Goal: Ask a question: Seek information or help from site administrators or community

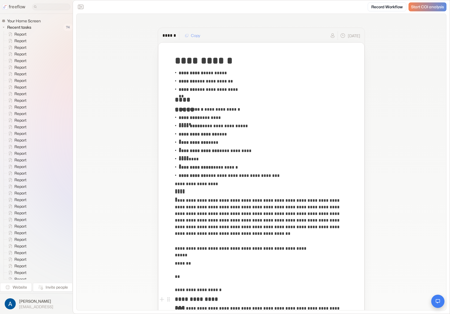
click at [437, 303] on icon "Open chat" at bounding box center [438, 302] width 4 height 4
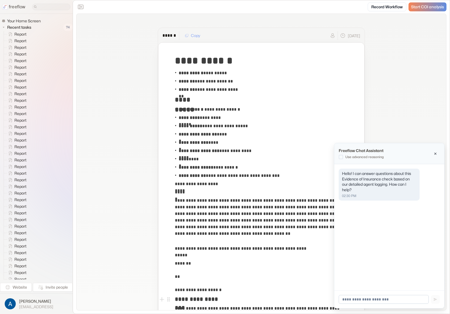
click at [378, 295] on input at bounding box center [384, 299] width 90 height 9
type input "**********"
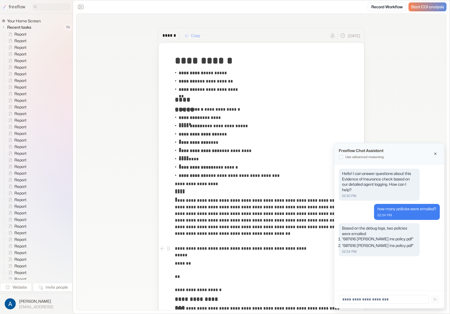
click at [400, 265] on div "Hello! I can answer questions about this Evidence of Insurance check based on o…" at bounding box center [389, 227] width 110 height 126
drag, startPoint x: 391, startPoint y: 276, endPoint x: 377, endPoint y: 273, distance: 14.8
click at [391, 276] on div "Hello! I can answer questions about this Evidence of Insurance check based on o…" at bounding box center [389, 227] width 110 height 126
drag, startPoint x: 338, startPoint y: 225, endPoint x: 348, endPoint y: 259, distance: 35.3
click at [348, 258] on div "Hello! I can answer questions about this Evidence of Insurance check based on o…" at bounding box center [389, 214] width 101 height 91
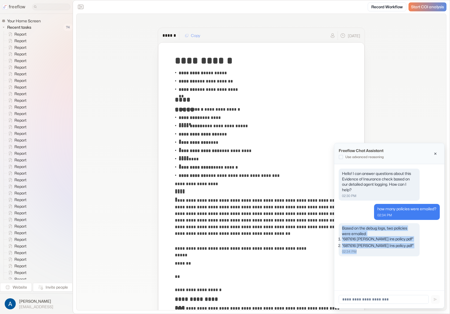
click at [349, 260] on div "Hello! I can answer questions about this Evidence of Insurance check based on o…" at bounding box center [389, 227] width 110 height 126
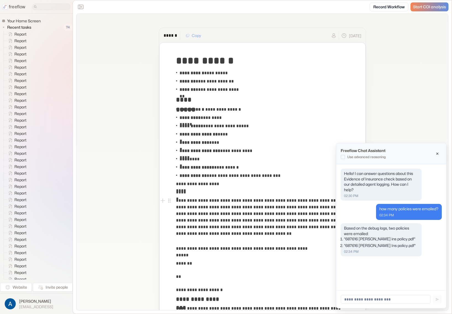
click at [377, 252] on p "02:34 PM" at bounding box center [381, 251] width 74 height 5
drag, startPoint x: 371, startPoint y: 237, endPoint x: 387, endPoint y: 244, distance: 17.6
click at [383, 243] on ol ""687616 [PERSON_NAME] ins policy.pdf" "687616 [PERSON_NAME] Ins policy.pdf"" at bounding box center [381, 242] width 74 height 12
click at [388, 244] on li ""687616 [PERSON_NAME] Ins policy.pdf"" at bounding box center [381, 246] width 74 height 6
click at [386, 239] on li ""687616 [PERSON_NAME] ins policy.pdf"" at bounding box center [381, 239] width 74 height 6
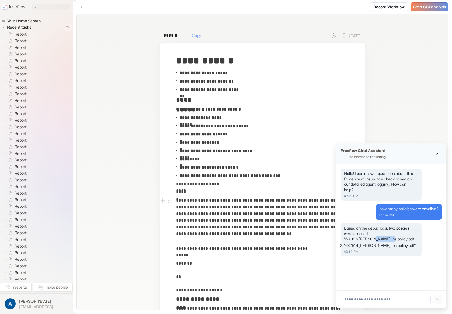
click at [386, 239] on li ""687616 [PERSON_NAME] ins policy.pdf"" at bounding box center [381, 239] width 74 height 6
drag, startPoint x: 386, startPoint y: 239, endPoint x: 389, endPoint y: 240, distance: 3.3
click at [386, 239] on li ""687616 [PERSON_NAME] ins policy.pdf"" at bounding box center [381, 239] width 74 height 6
click at [399, 240] on li ""687616 [PERSON_NAME] ins policy.pdf"" at bounding box center [381, 239] width 74 height 6
click at [396, 191] on div "Hello! I can answer questions about this Evidence of Insurance check based on o…" at bounding box center [381, 182] width 74 height 22
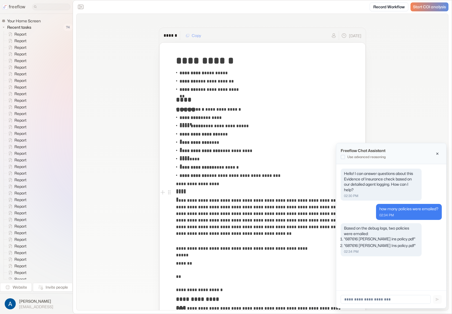
click at [370, 199] on div "Hello! I can answer questions about this Evidence of Insurance check based on o…" at bounding box center [381, 185] width 81 height 32
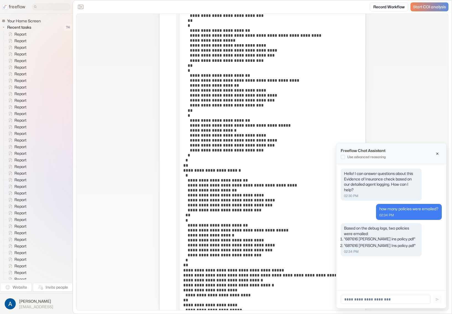
scroll to position [1111, 0]
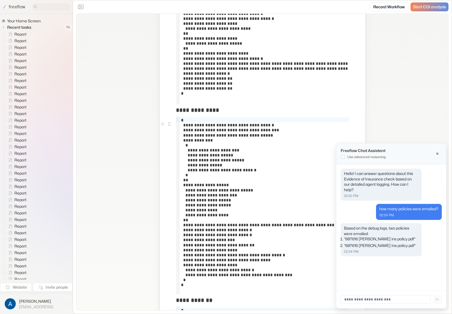
drag, startPoint x: 386, startPoint y: 240, endPoint x: 388, endPoint y: 249, distance: 9.2
click at [388, 249] on div "Based on the debug logs, two policies were emailed: "687616 [PERSON_NAME] ins p…" at bounding box center [381, 239] width 81 height 33
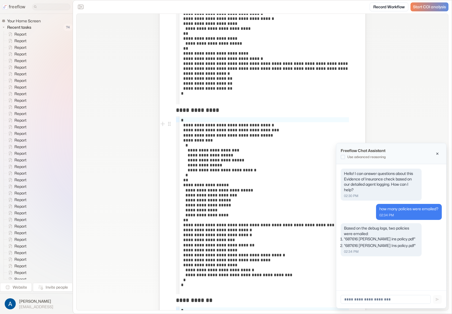
click at [388, 249] on div "Based on the debug logs, two policies were emailed: "687616 [PERSON_NAME] ins p…" at bounding box center [381, 239] width 81 height 33
